Goal: Find specific page/section: Find specific page/section

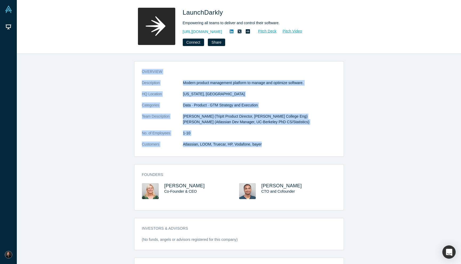
drag, startPoint x: 220, startPoint y: 68, endPoint x: 274, endPoint y: 152, distance: 100.2
click at [274, 152] on div "overview Description Modern product management platform to manage and optimize …" at bounding box center [238, 110] width 209 height 91
click at [274, 152] on dl "Description Modern product management platform to manage and optimize software.…" at bounding box center [239, 116] width 194 height 73
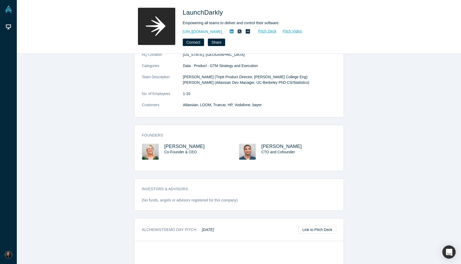
scroll to position [42, 0]
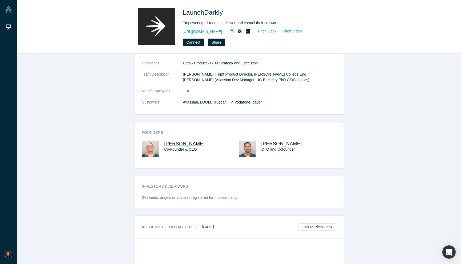
click at [170, 146] on span "[PERSON_NAME]" at bounding box center [184, 143] width 41 height 5
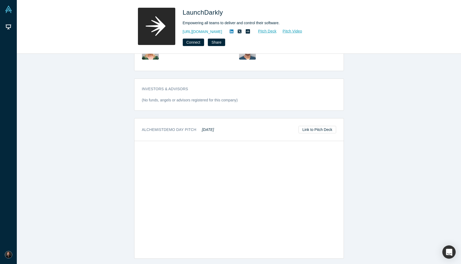
scroll to position [142, 0]
